Goal: Task Accomplishment & Management: Use online tool/utility

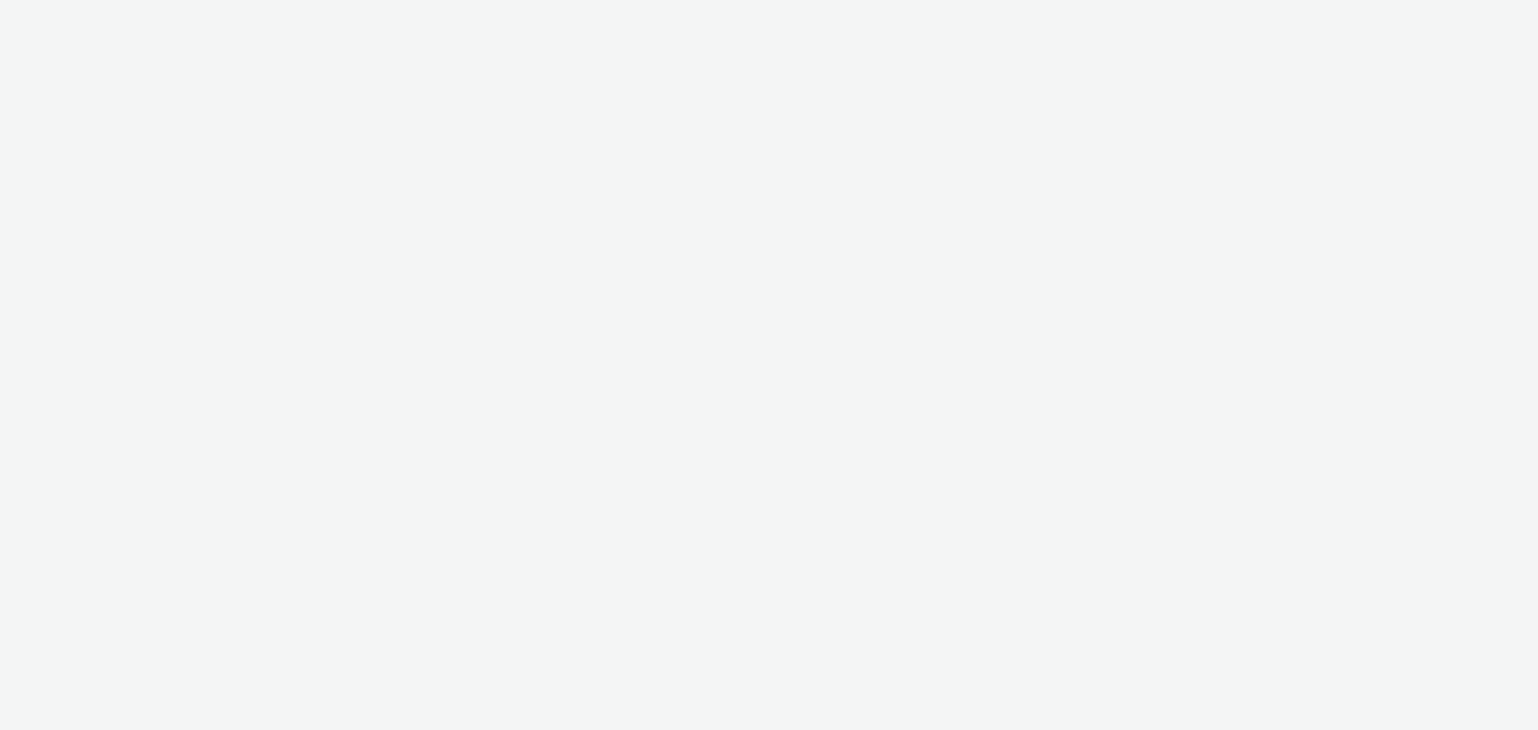
select select "9d84ad37-9de7-410b-b623-d0d9ba80538d"
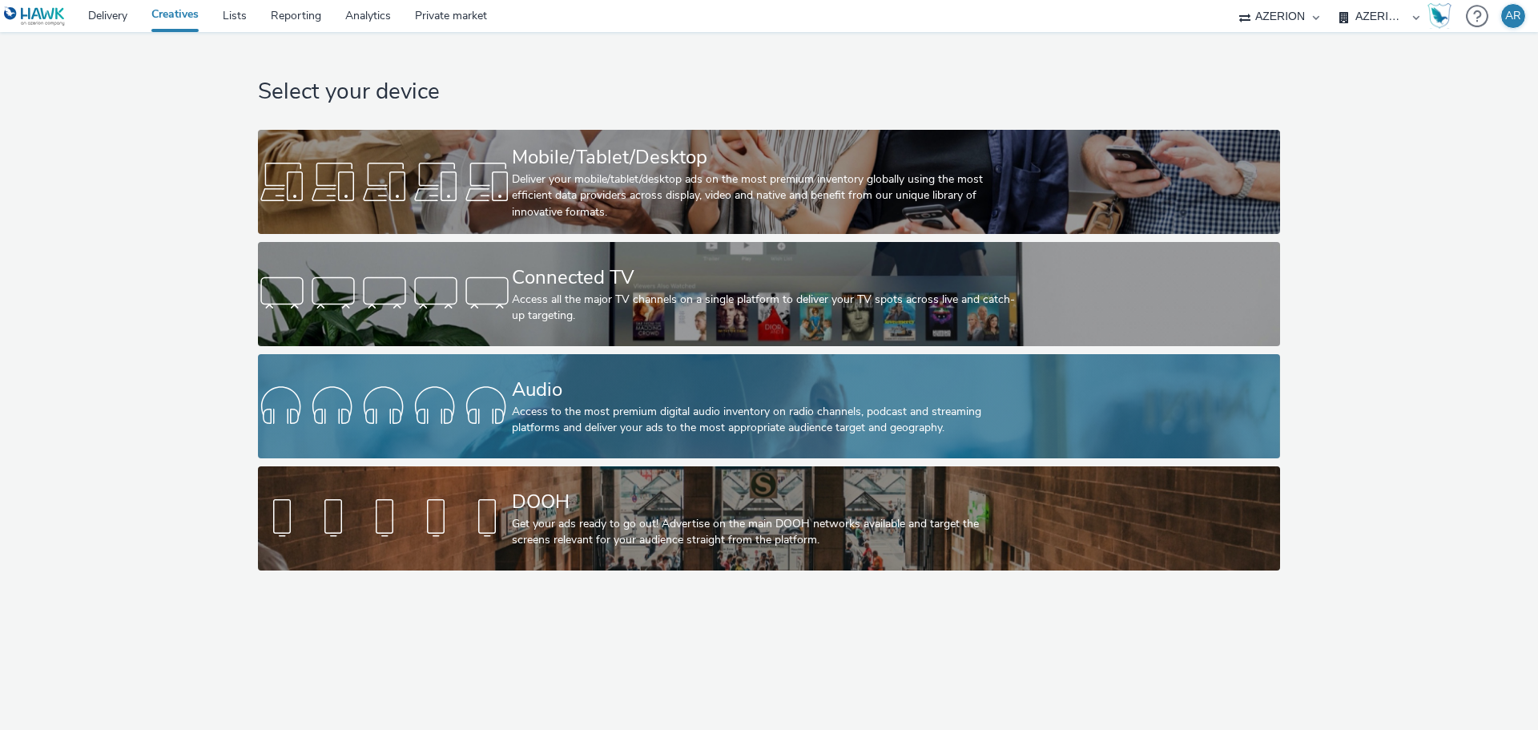
click at [604, 391] on div "Audio" at bounding box center [766, 390] width 508 height 28
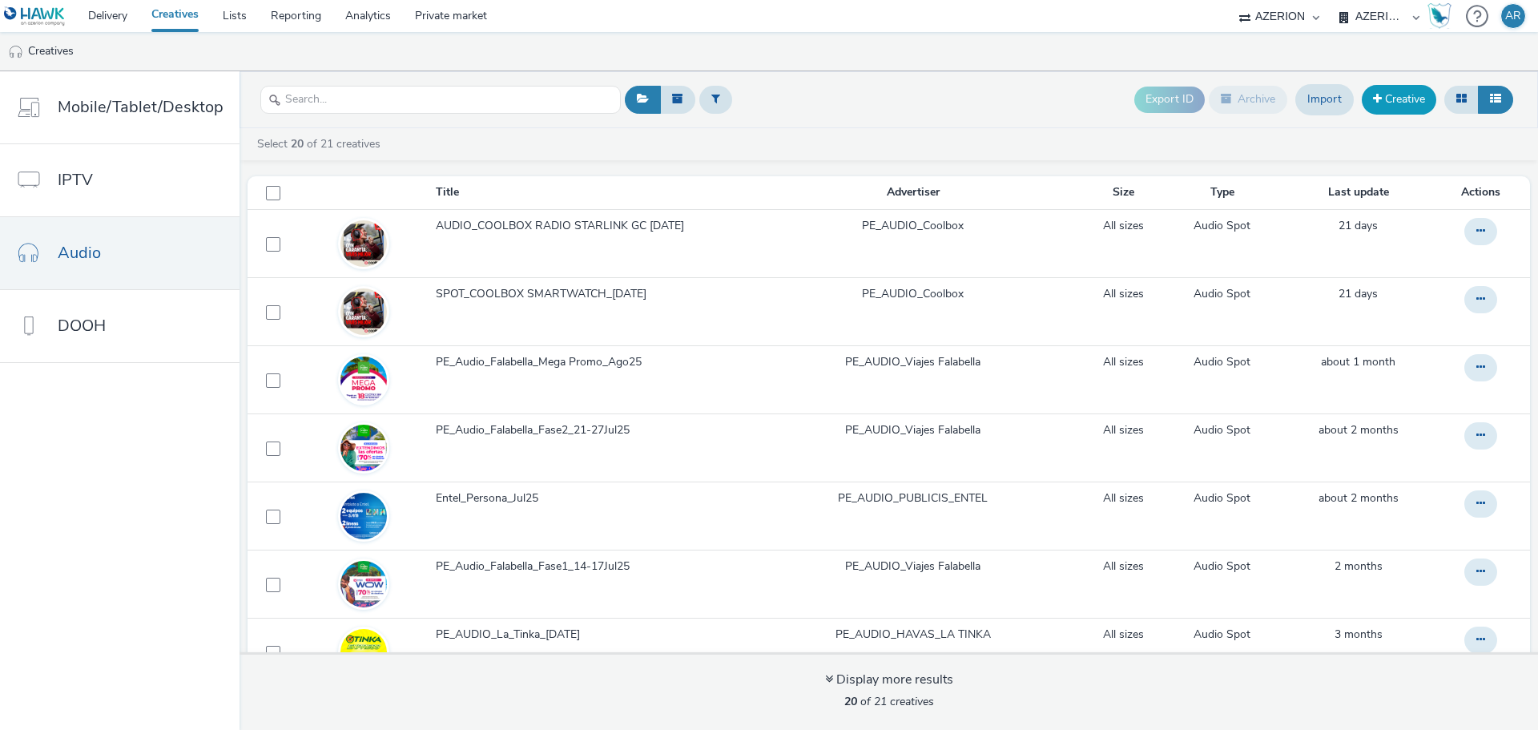
click at [1398, 102] on link "Creative" at bounding box center [1398, 99] width 74 height 29
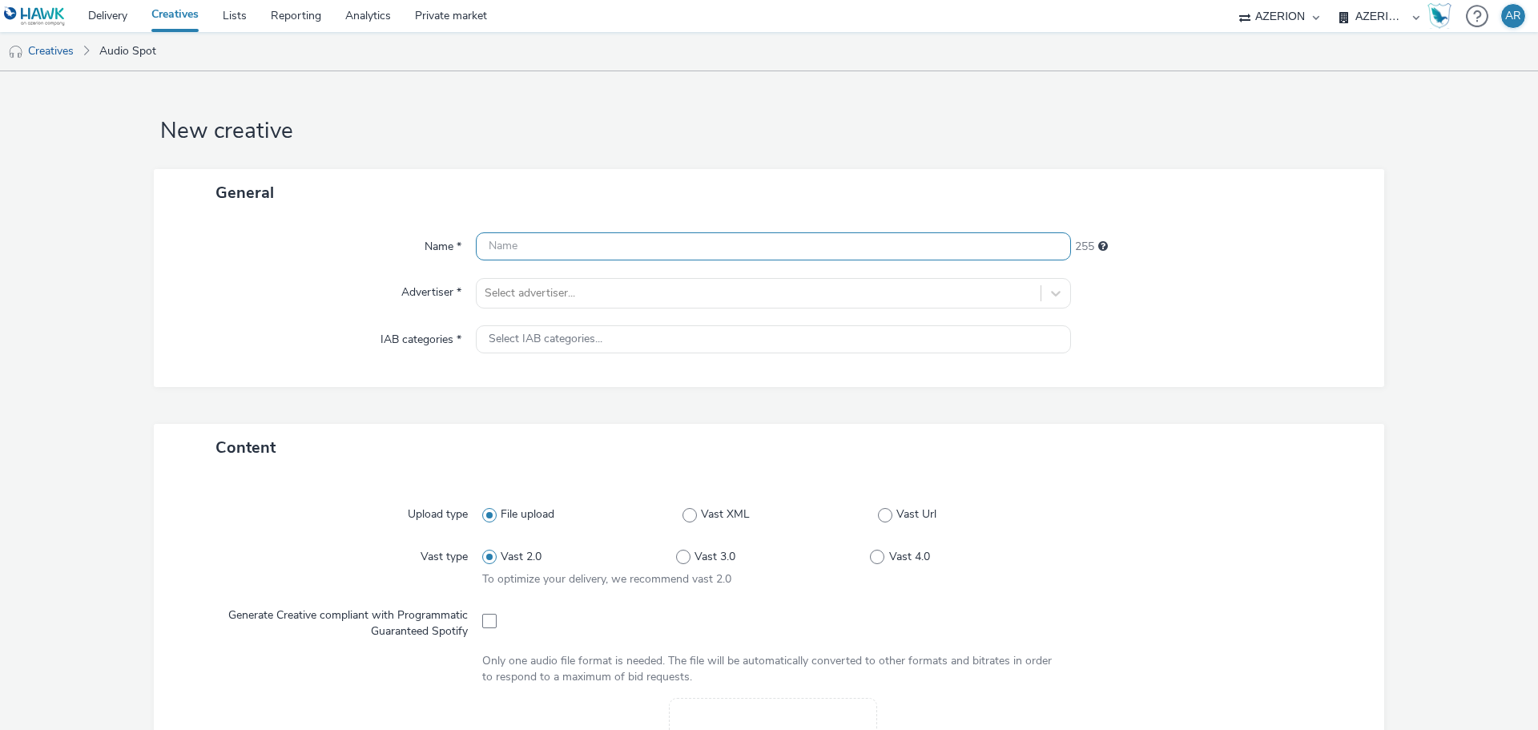
click at [689, 238] on input "text" at bounding box center [773, 246] width 595 height 28
type input "PE_Audio_Falabella_2X_Sep25"
click at [517, 296] on div at bounding box center [759, 293] width 548 height 19
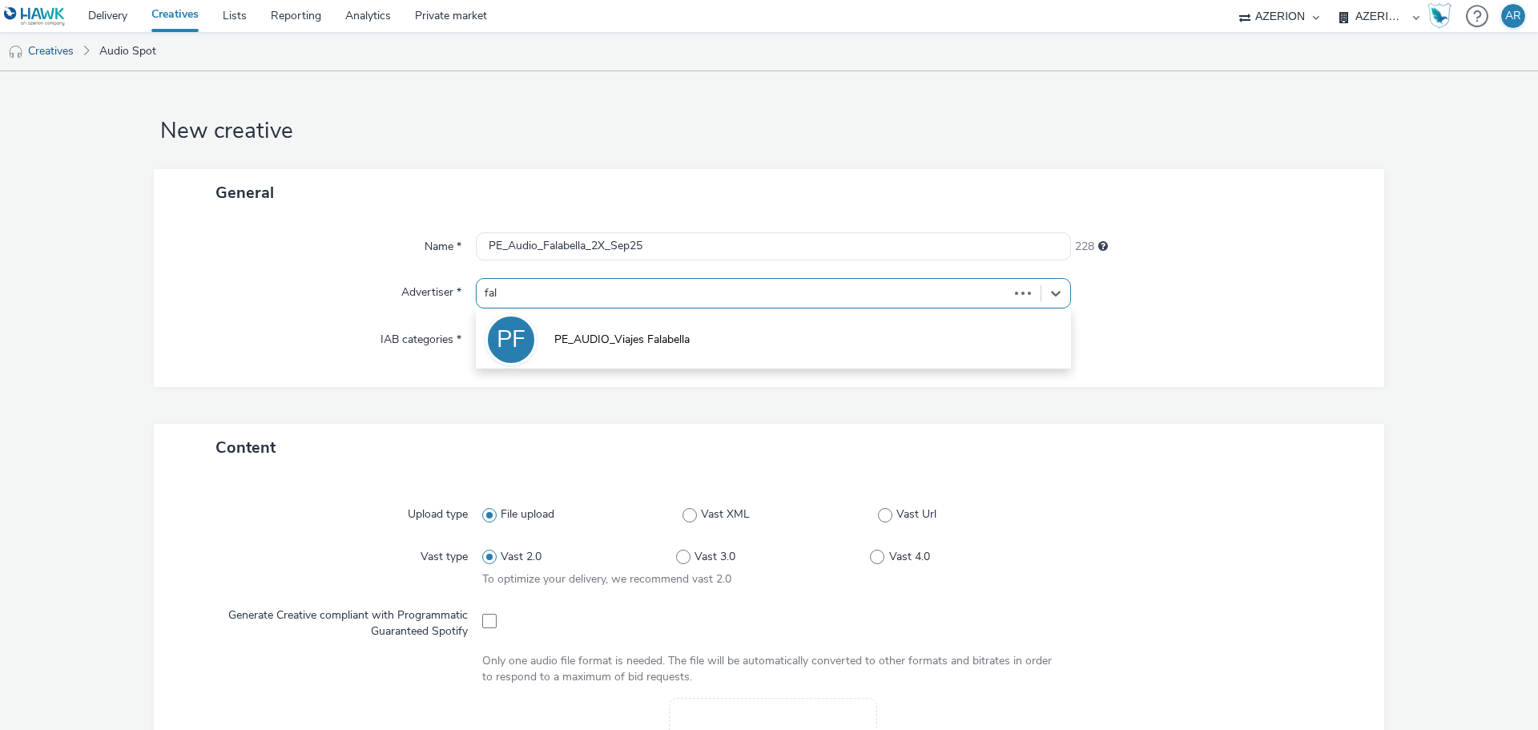
type input "fala"
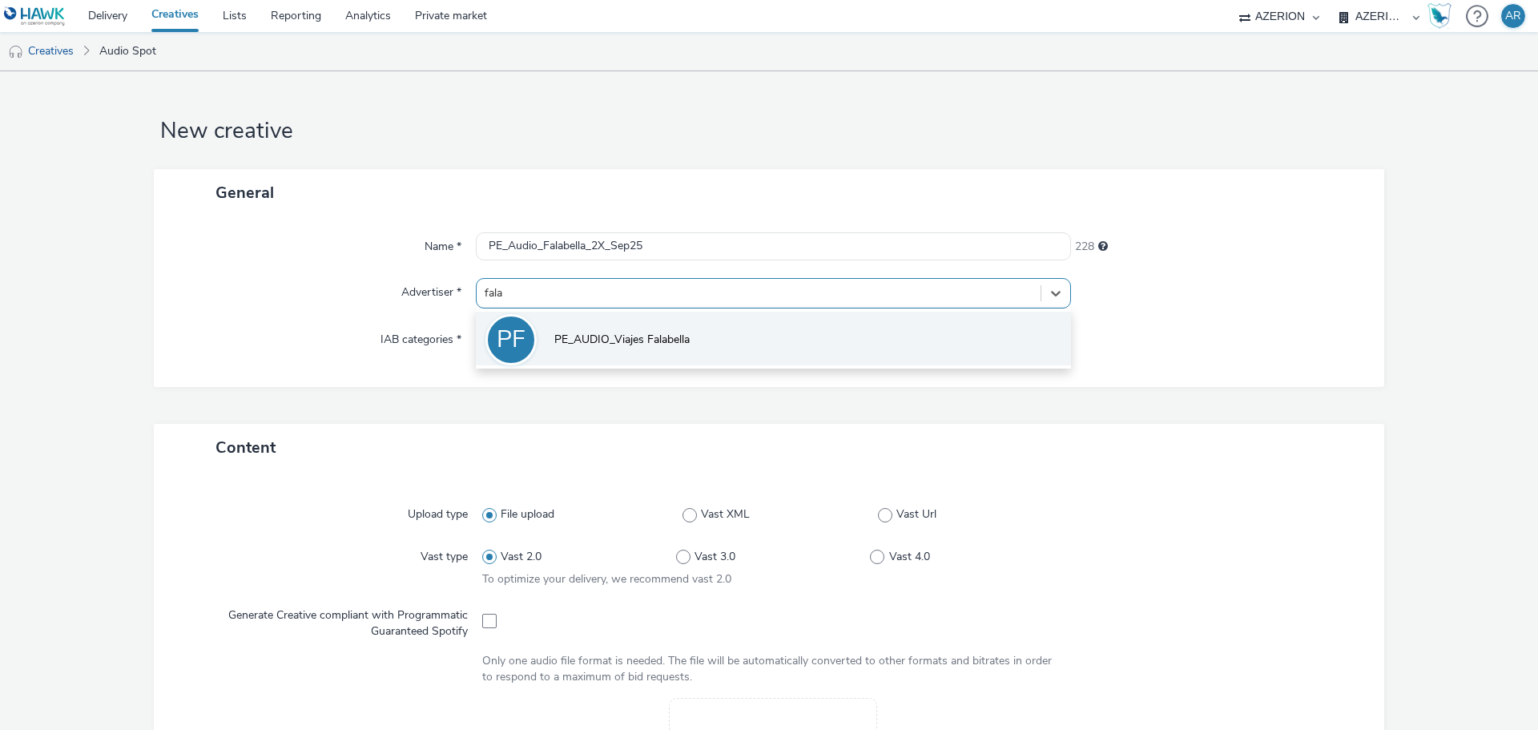
click at [593, 329] on li "PF PE_AUDIO_Viajes Falabella" at bounding box center [773, 339] width 595 height 54
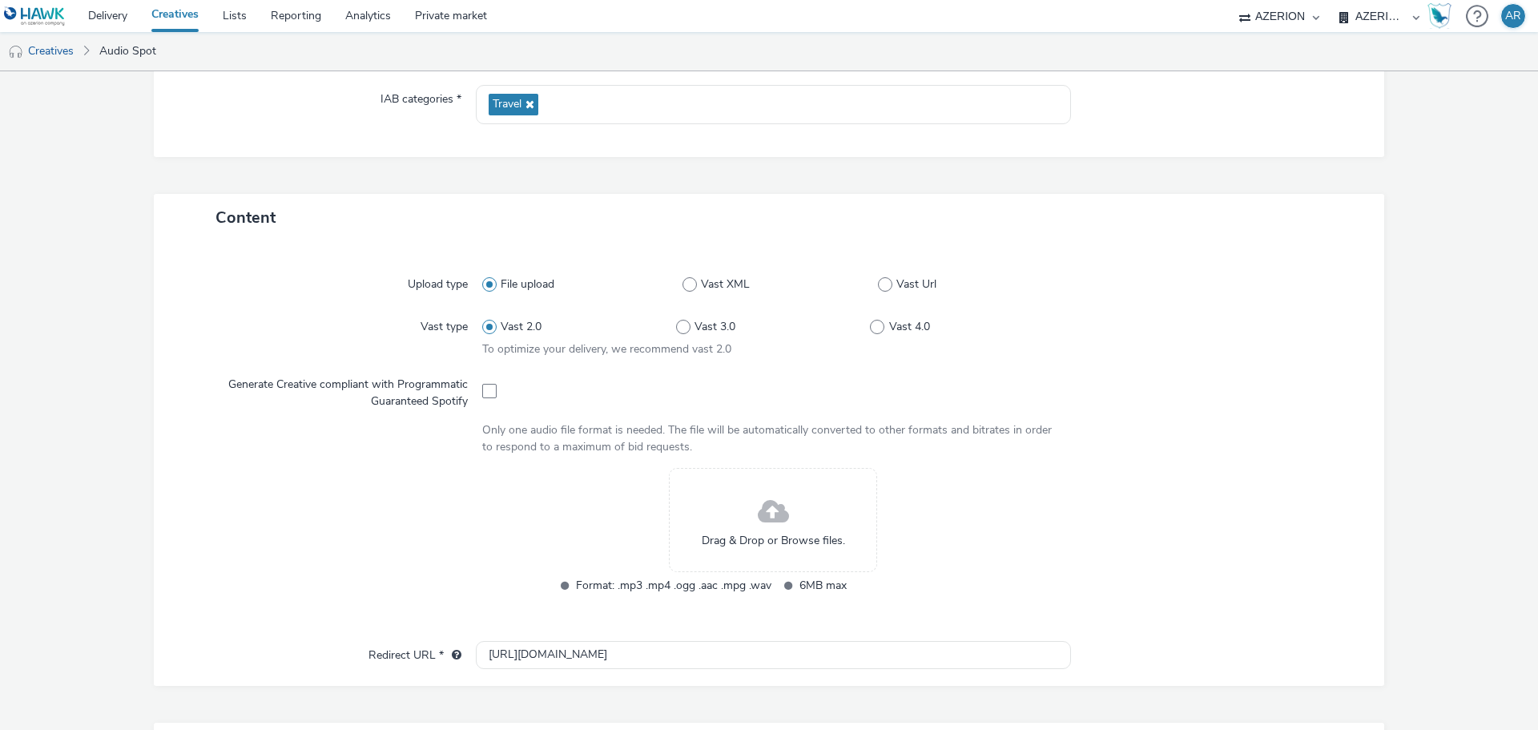
scroll to position [320, 0]
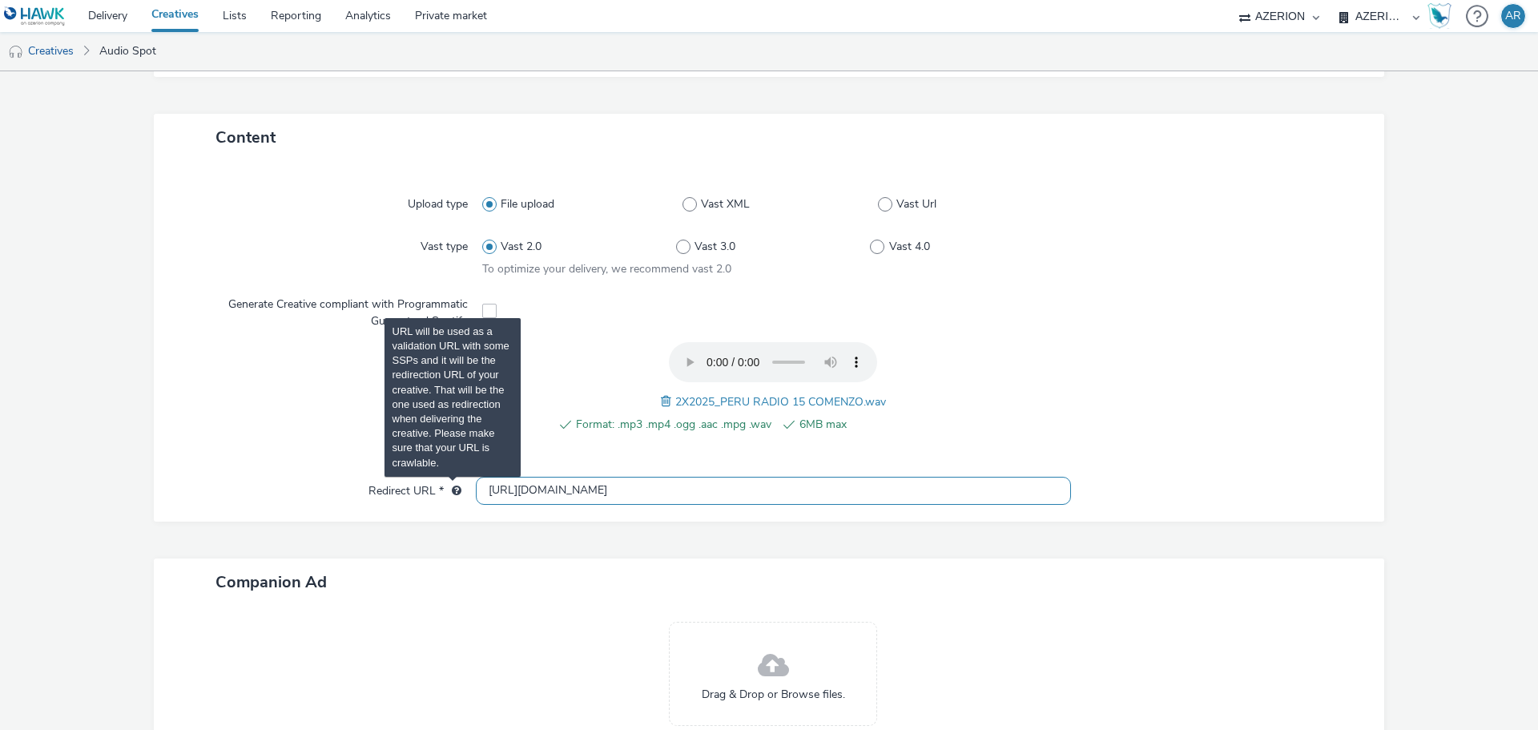
drag, startPoint x: 646, startPoint y: 492, endPoint x: 456, endPoint y: 493, distance: 189.8
click at [456, 493] on div "Redirect URL * [URL][DOMAIN_NAME]" at bounding box center [769, 491] width 1198 height 29
paste input "s://[DOMAIN_NAME][URL]"
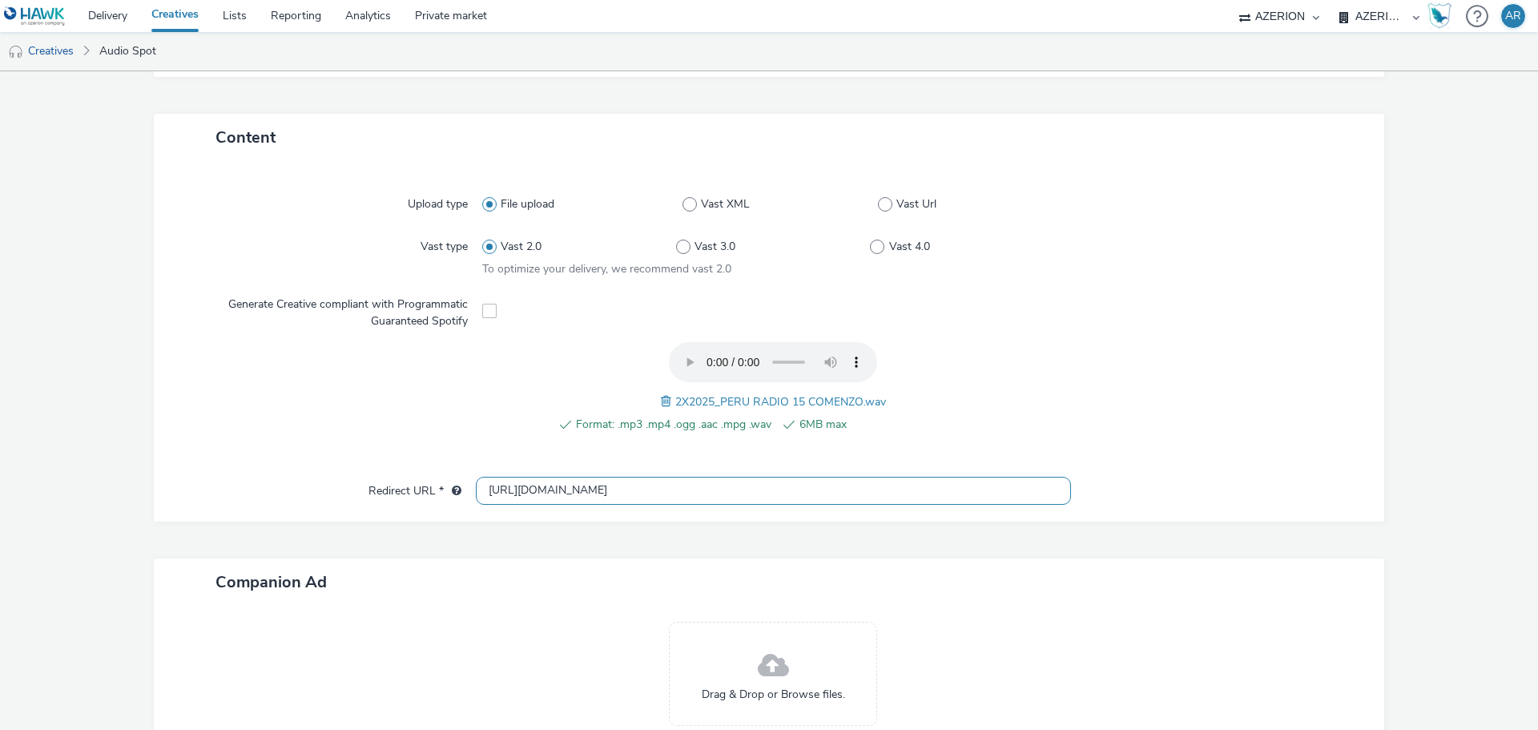
type input "[URL][DOMAIN_NAME]"
click at [1308, 484] on div at bounding box center [1220, 491] width 298 height 29
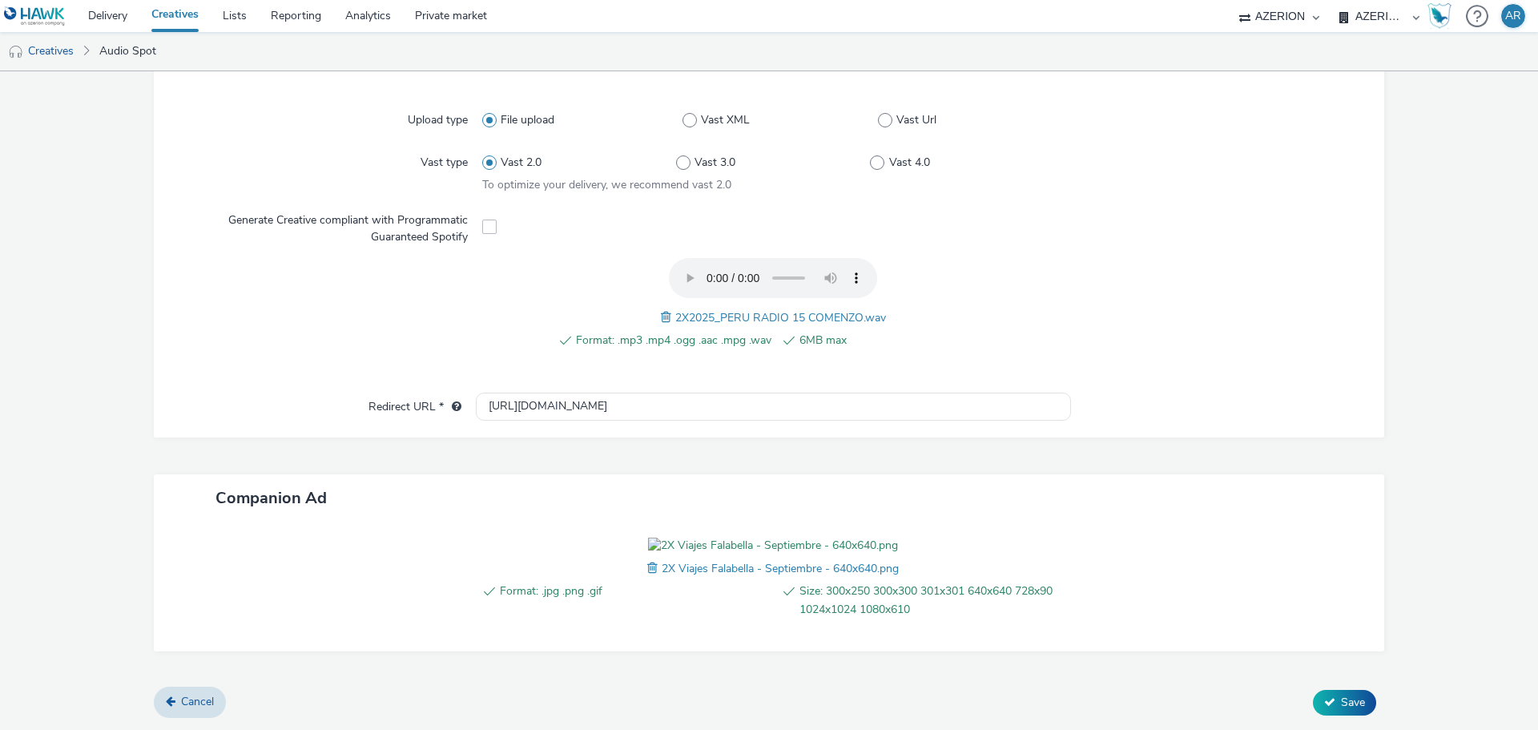
scroll to position [497, 0]
click at [1342, 703] on span "Save" at bounding box center [1353, 701] width 24 height 15
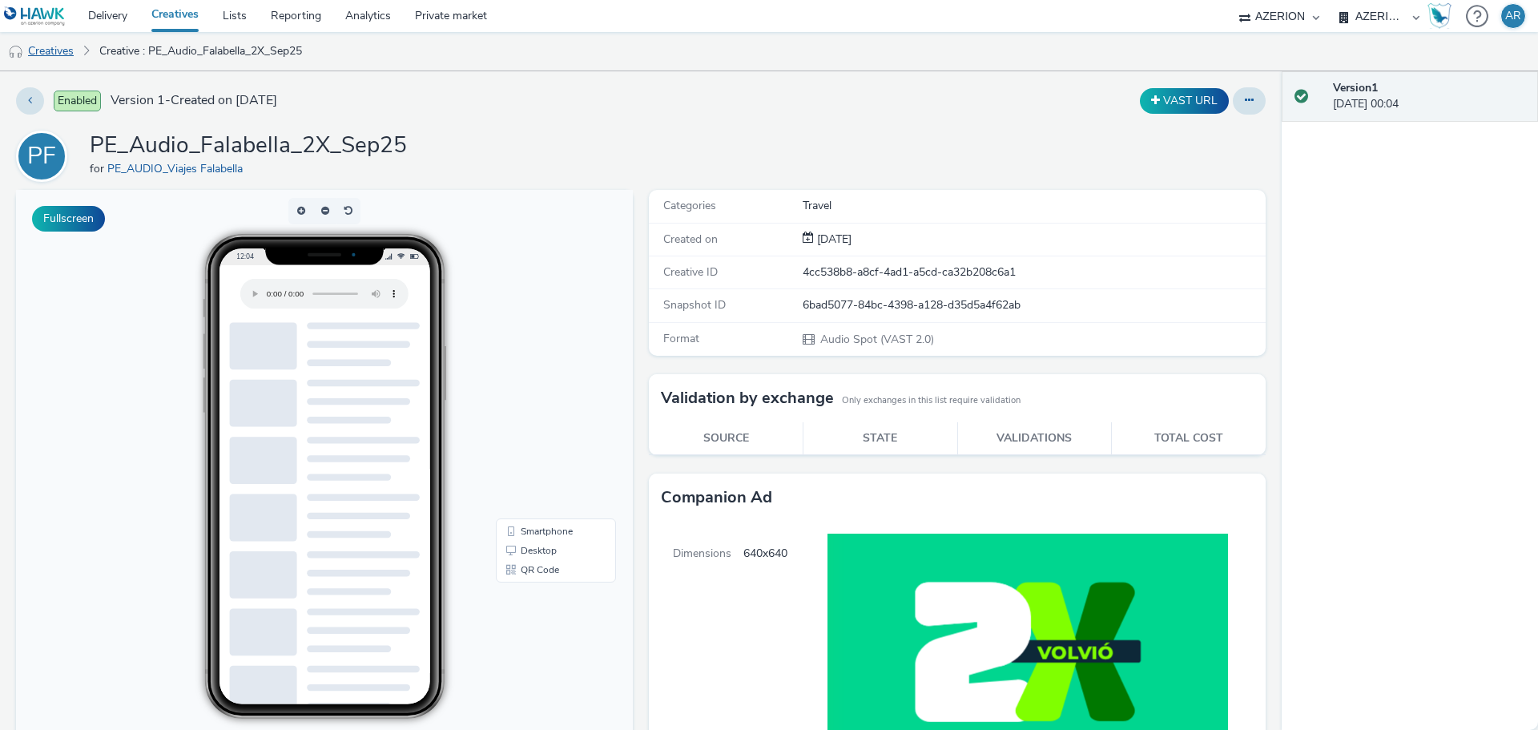
click at [49, 46] on link "Creatives" at bounding box center [41, 51] width 82 height 38
